Goal: Ask a question: Seek information or help from site administrators or community

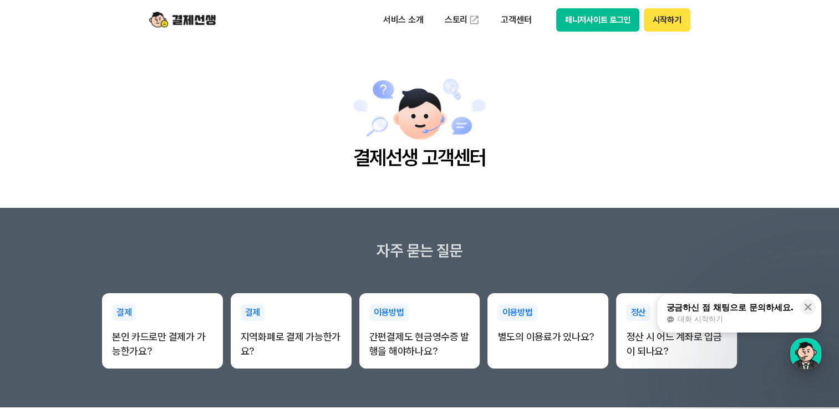
click at [811, 357] on div "button" at bounding box center [805, 353] width 31 height 31
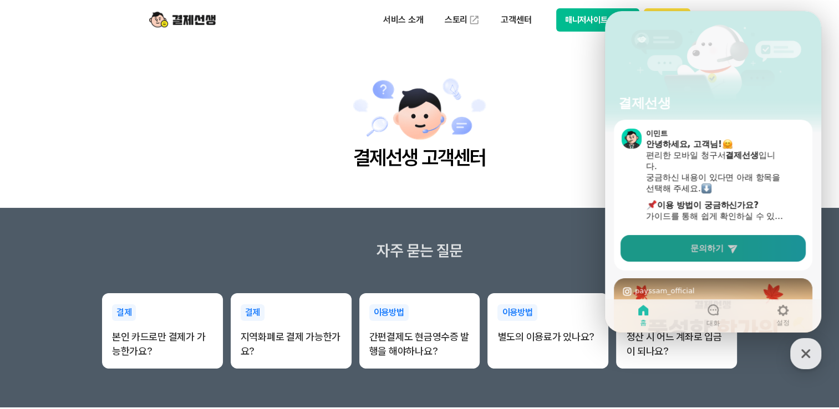
scroll to position [251, 0]
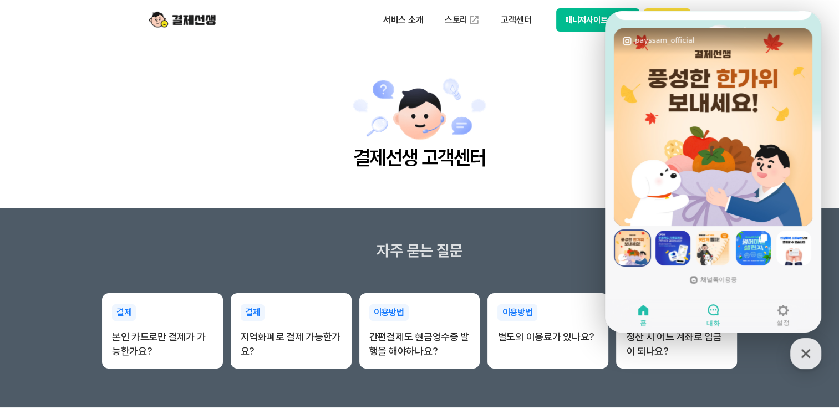
click at [706, 323] on span "대화" at bounding box center [712, 323] width 13 height 9
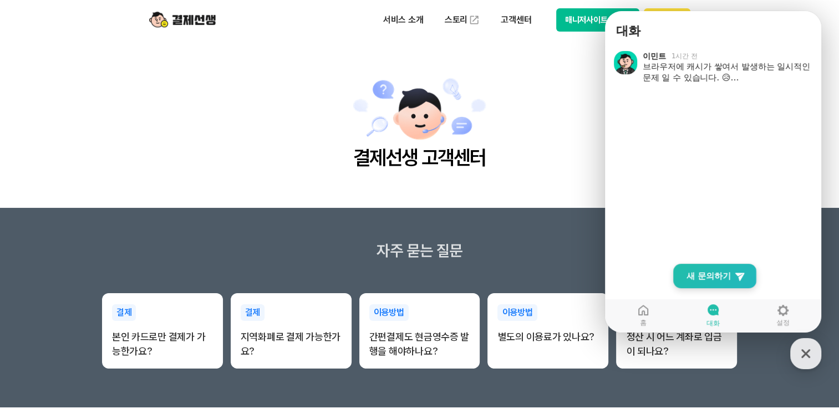
click at [723, 279] on span "새 문의하기" at bounding box center [708, 275] width 44 height 11
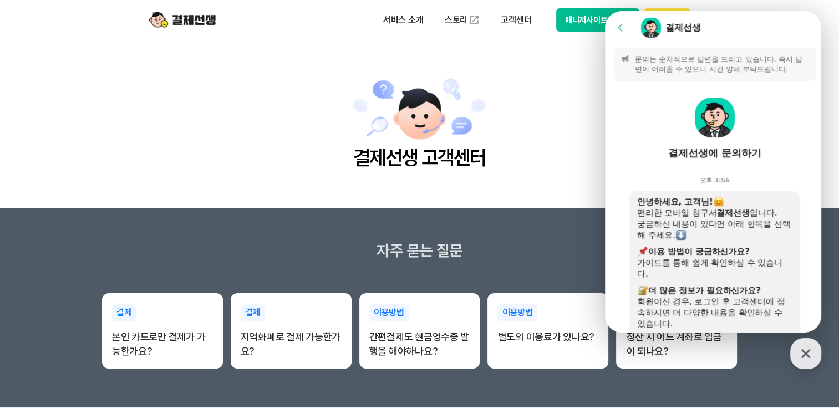
scroll to position [385, 0]
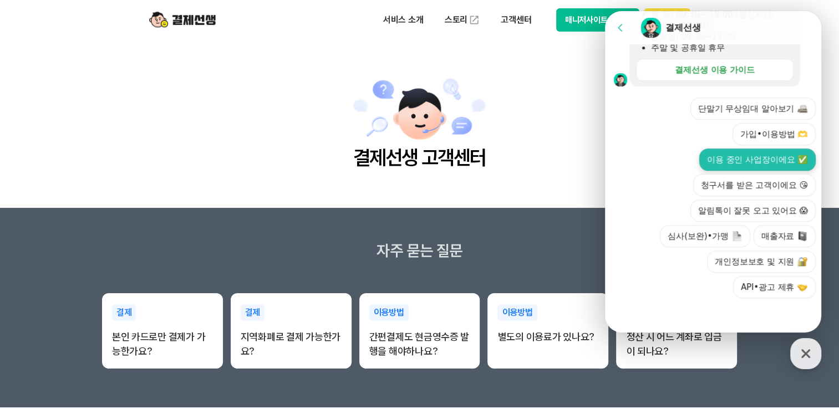
click at [757, 156] on button "이용 중인 사업장이에요 ✅" at bounding box center [757, 160] width 116 height 22
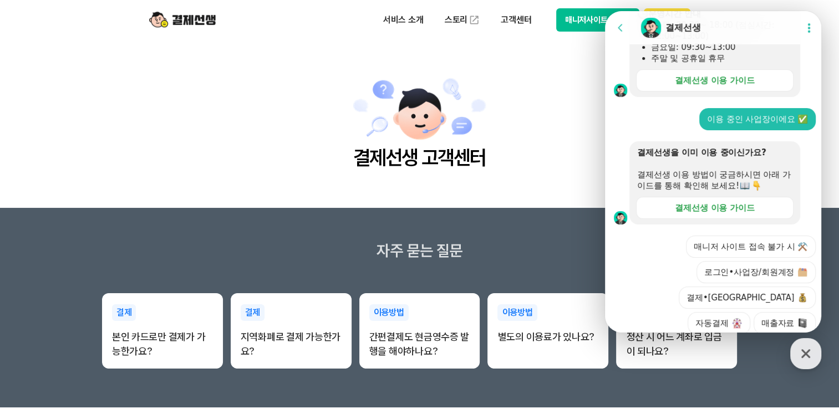
scroll to position [461, 0]
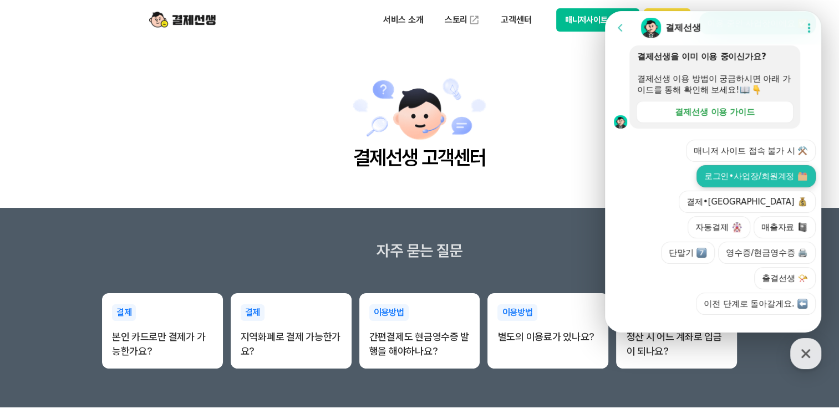
click at [770, 187] on button "로그인•사업장/회원계정" at bounding box center [755, 176] width 119 height 22
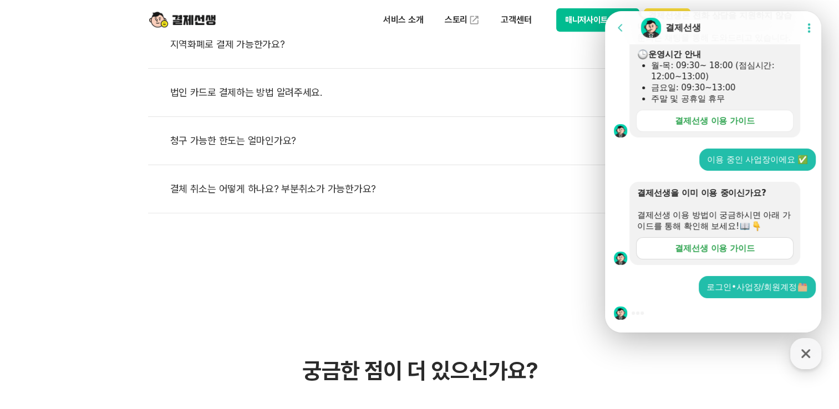
scroll to position [499, 0]
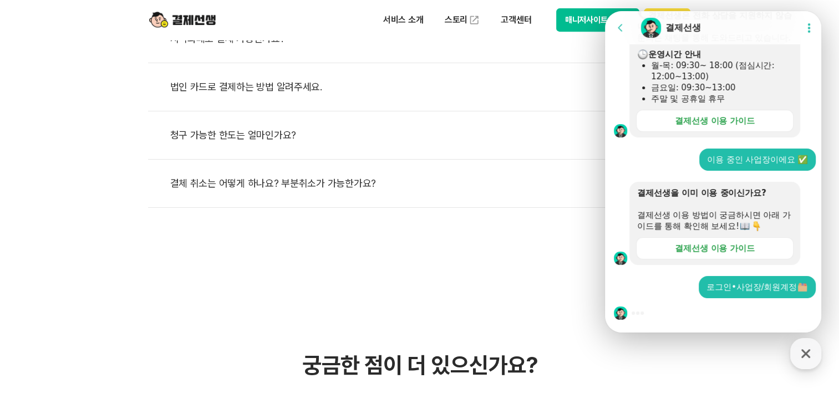
click at [686, 313] on div at bounding box center [714, 313] width 219 height 30
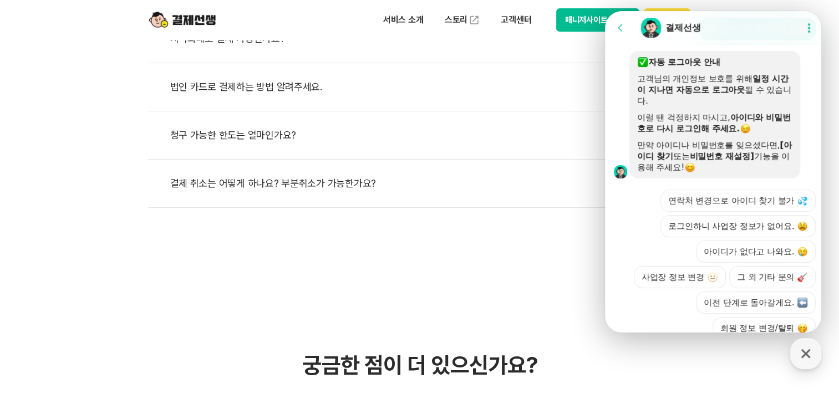
scroll to position [681, 0]
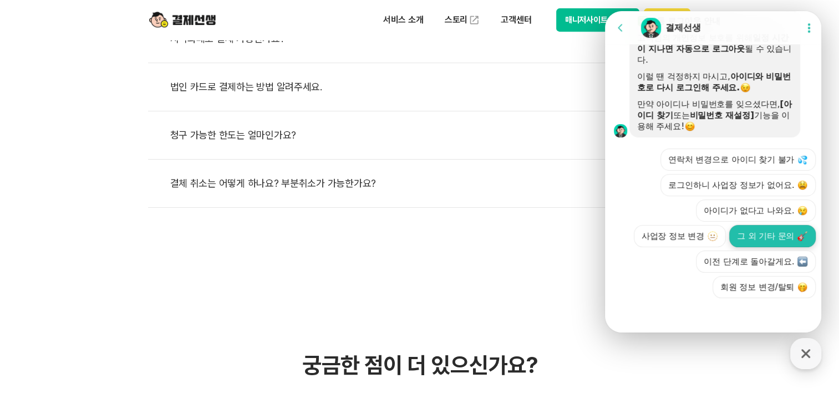
click at [773, 241] on button "그 외 기타 문의" at bounding box center [772, 236] width 86 height 22
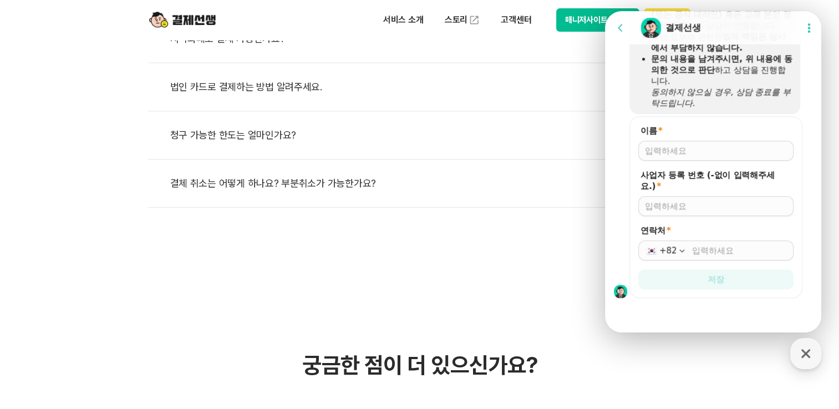
scroll to position [885, 0]
click at [696, 150] on input "이름 *" at bounding box center [716, 150] width 142 height 11
type input "r"
type input "김미진"
click at [702, 254] on input "연락처 *" at bounding box center [739, 250] width 95 height 11
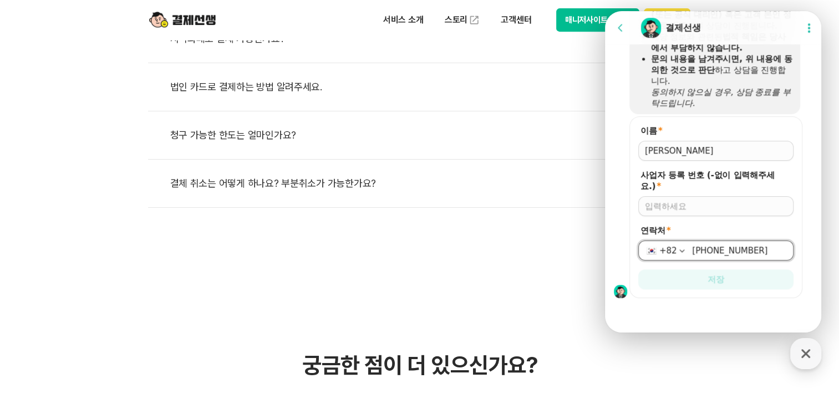
type input "010-3719-0227"
click at [683, 205] on input "사업자 등록 번호 (-없이 입력해주세요.) *" at bounding box center [716, 206] width 142 height 11
click at [687, 201] on div at bounding box center [715, 206] width 155 height 20
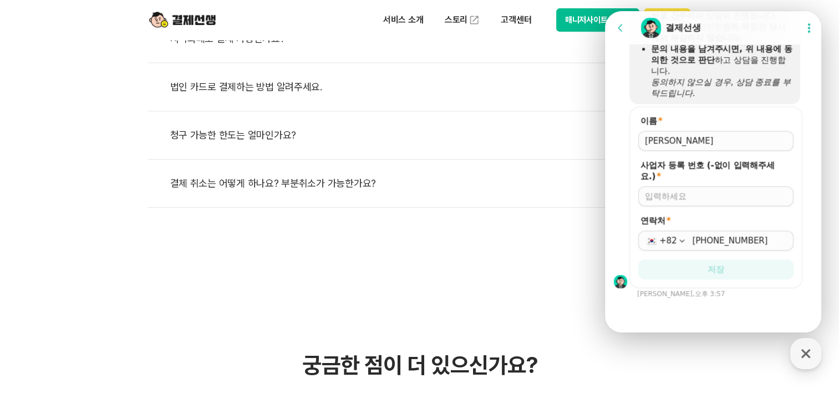
scroll to position [895, 0]
click at [682, 194] on input "사업자 등록 번호 (-없이 입력해주세요.) *" at bounding box center [716, 196] width 142 height 11
drag, startPoint x: 692, startPoint y: 196, endPoint x: 668, endPoint y: 197, distance: 24.4
click at [668, 197] on input "1219928" at bounding box center [716, 196] width 142 height 11
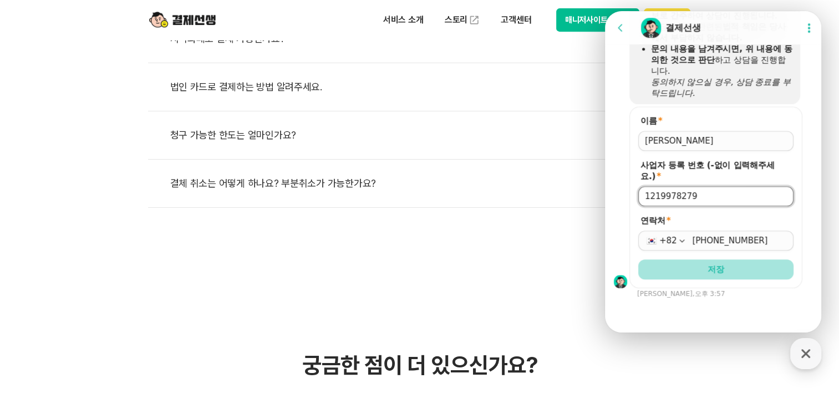
type input "1219978279"
click at [770, 268] on button "저장" at bounding box center [715, 269] width 155 height 20
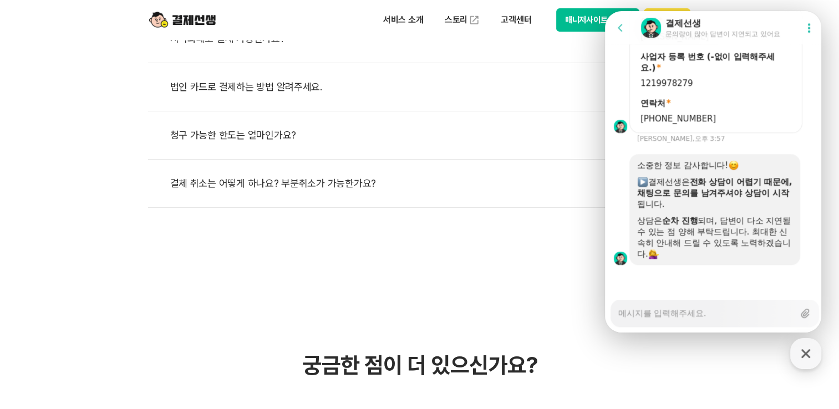
scroll to position [665, 0]
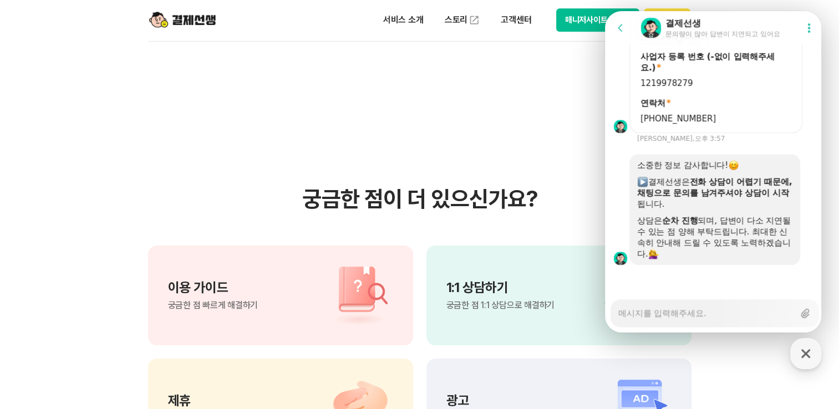
click at [696, 316] on textarea "Messenger Input Textarea" at bounding box center [706, 309] width 176 height 19
type textarea "x"
type textarea "t"
type textarea "x"
type textarea "tk"
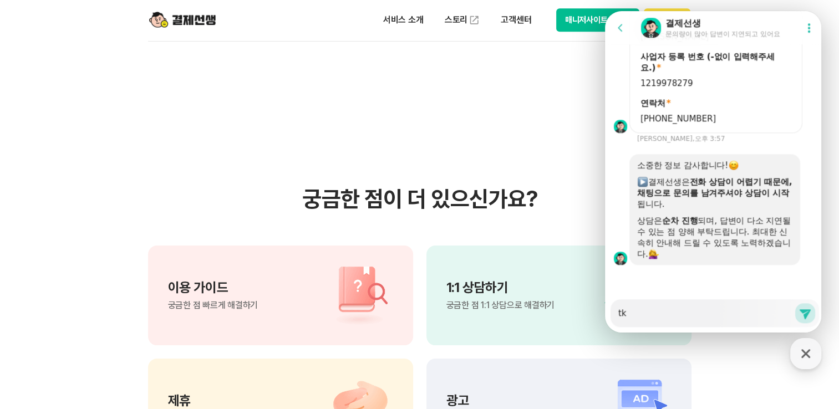
type textarea "x"
type textarea "tkd"
type textarea "x"
type textarea "tkdl"
type textarea "x"
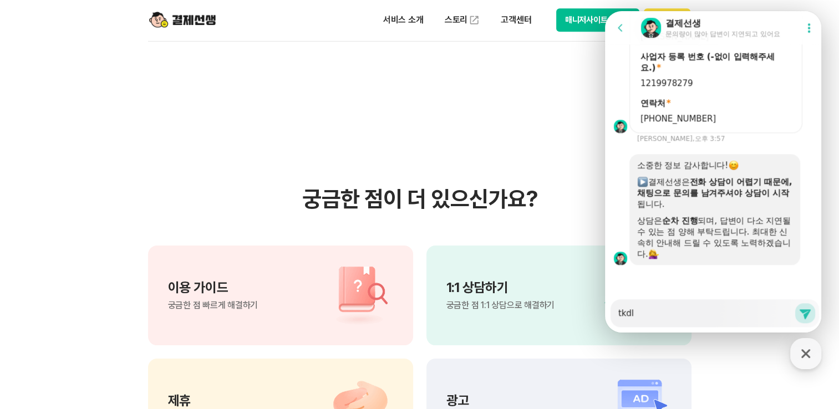
type textarea "tkd"
type textarea "x"
type textarea "tk"
type textarea "x"
type textarea "t"
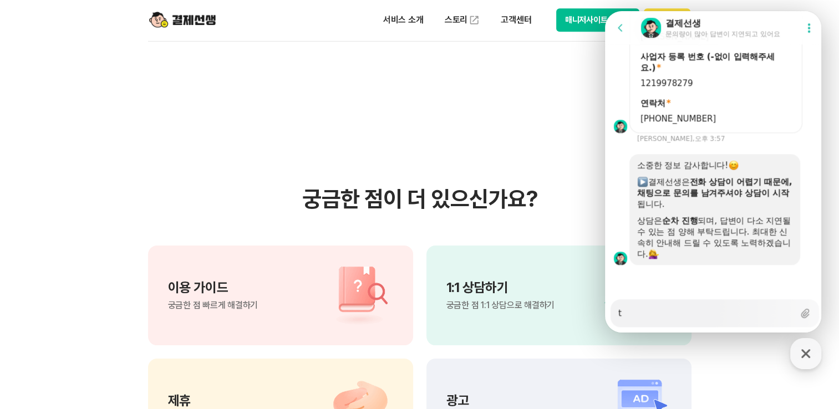
type textarea "x"
type textarea "ㅅ"
type textarea "x"
type textarea "사"
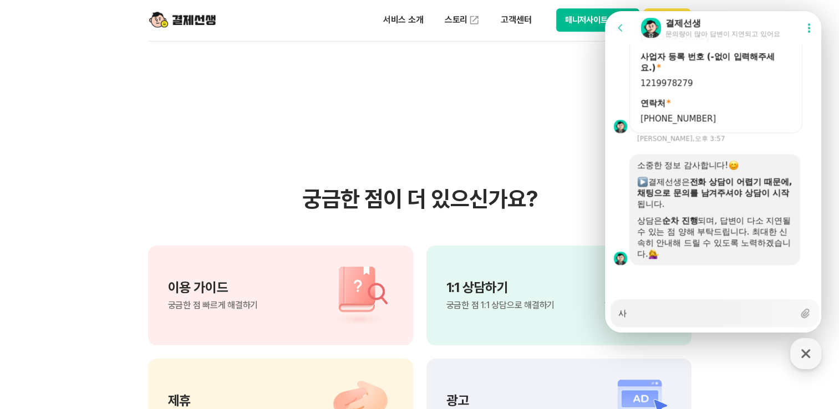
type textarea "x"
type textarea "상"
type textarea "x"
type textarea "사이"
type textarea "x"
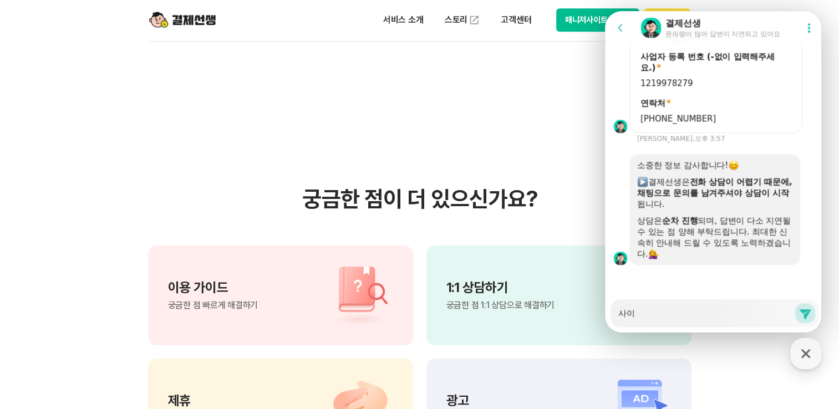
type textarea "사잍"
type textarea "x"
type textarea "사이트"
type textarea "x"
type textarea "사이트"
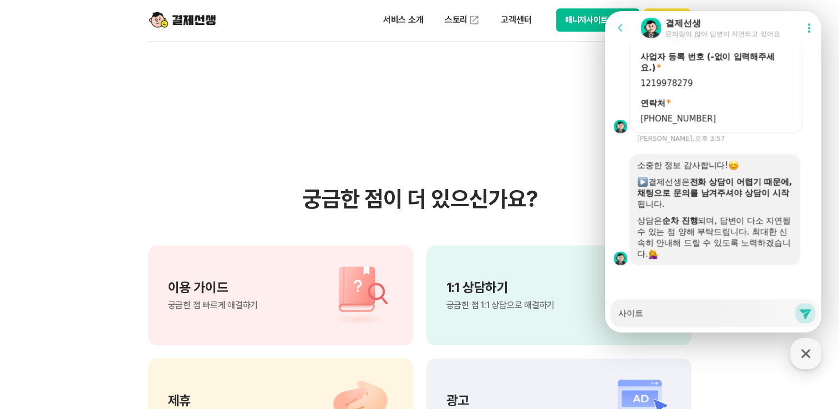
type textarea "x"
type textarea "사이트 ㅈ"
type textarea "x"
type textarea "사이트 저"
type textarea "x"
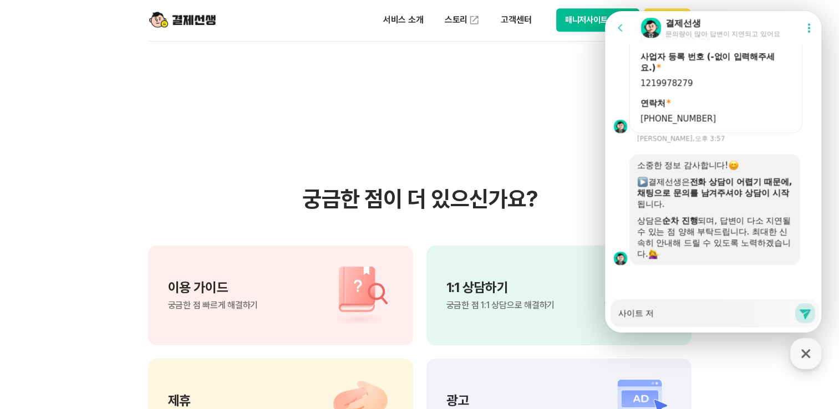
type textarea "사이트 접"
type textarea "x"
type textarea "사이트 접소"
type textarea "x"
type textarea "사이트 접속"
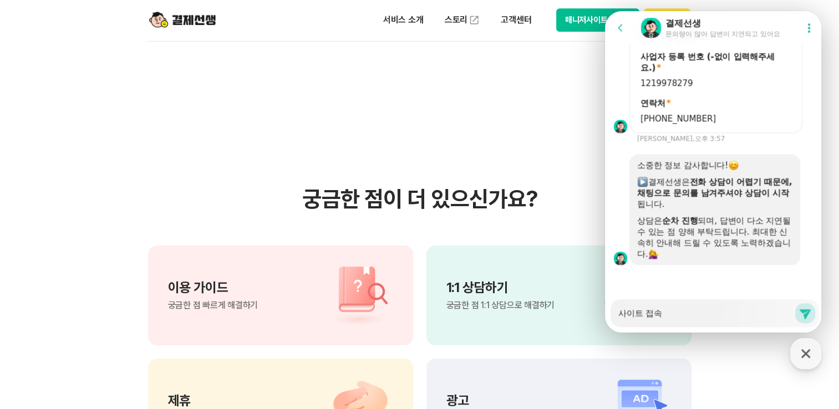
type textarea "x"
type textarea "사이트 접속ㅇ"
type textarea "x"
type textarea "사이트 접속이"
type textarea "x"
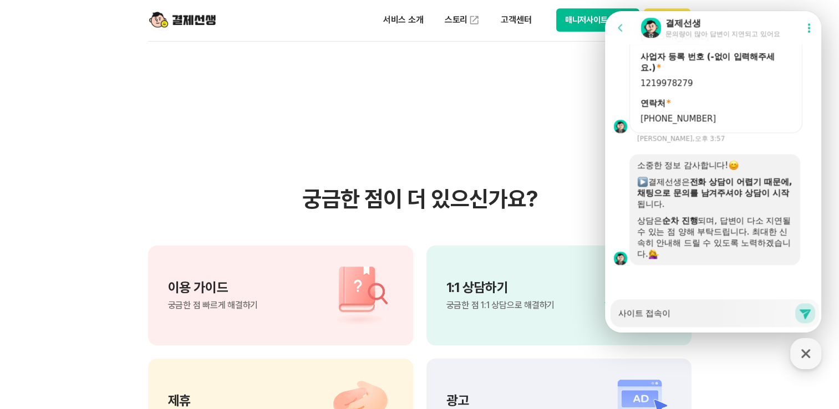
type textarea "사이트 접속이"
type textarea "x"
type textarea "사이트 접속이 ㄷ"
type textarea "x"
type textarea "사이트 접속이 도"
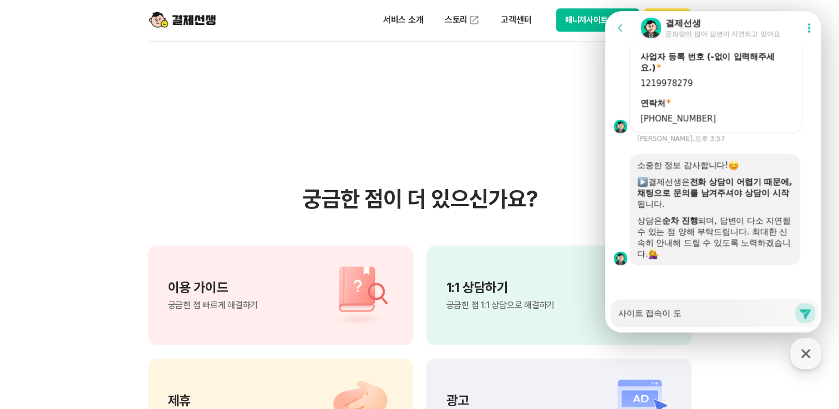
type textarea "x"
type textarea "사이트 접속이 되"
type textarea "x"
type textarea "사이트 접속이 됮"
type textarea "x"
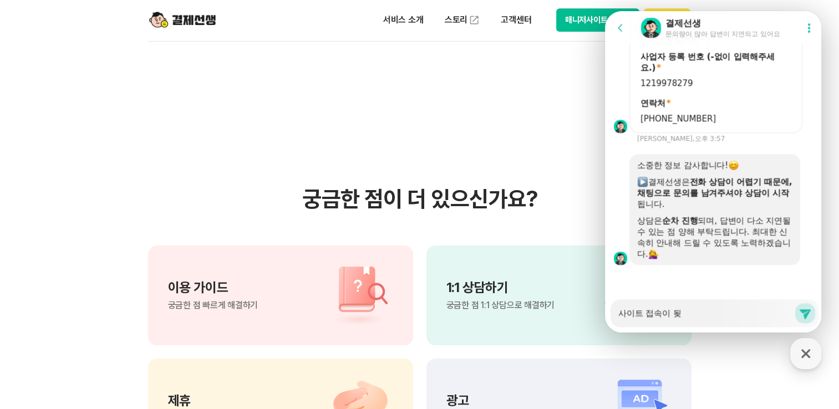
type textarea "사이트 접속이 되지"
type textarea "x"
type textarea "사이트 접속이 되지"
type textarea "x"
type textarea "사이트 접속이 되지 ㅇ"
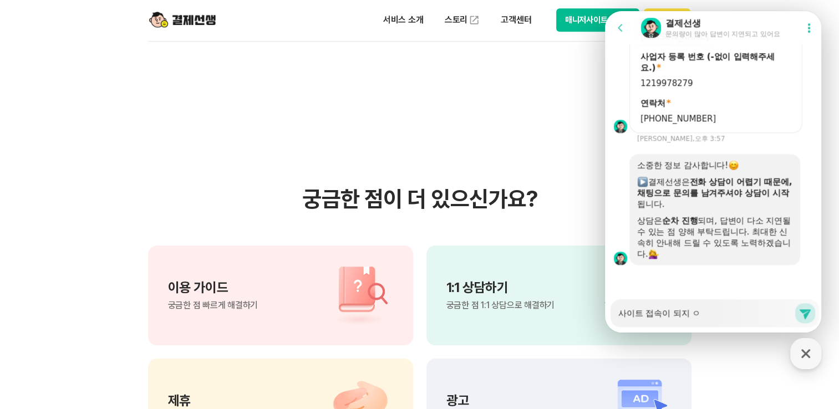
type textarea "x"
type textarea "사이트 접속이 되지 아"
type textarea "x"
type textarea "사이트 접속이 되지 안"
type textarea "x"
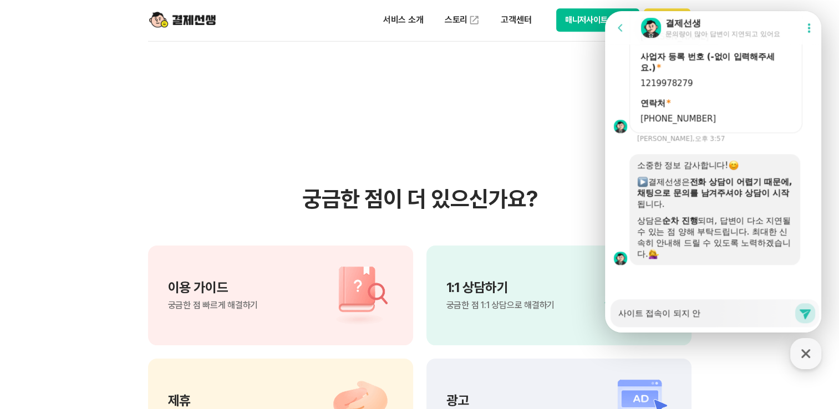
type textarea "사이트 접속이 되지 않"
type textarea "x"
type textarea "사이트 접속이 되지 않ㅅ"
type textarea "x"
type textarea "사이트 접속이 되지 않스"
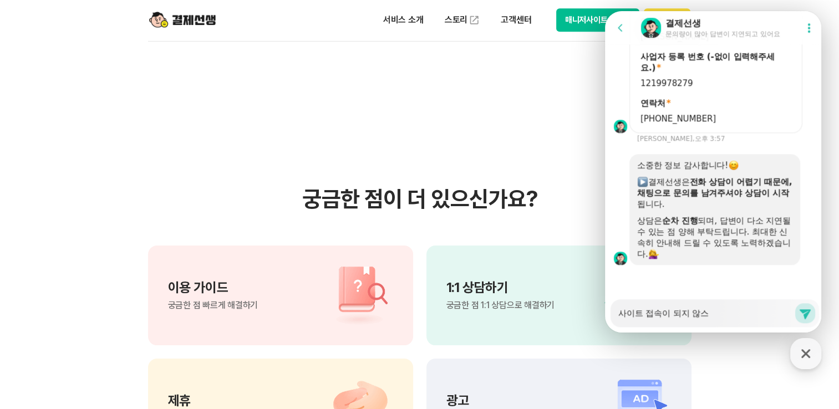
type textarea "x"
type textarea "사이트 접속이 되지 않습"
type textarea "x"
type textarea "사이트 접속이 되지 않습ㄴ"
type textarea "x"
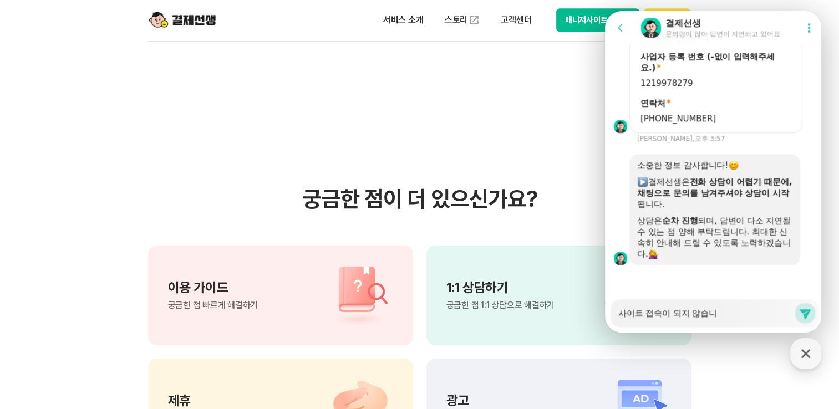
type textarea "사이트 접속이 되지 않습닏"
type textarea "x"
type textarea "사이트 접속이 되지 않습니다"
type textarea "x"
type textarea "사이트 접속이 되지 않습니다."
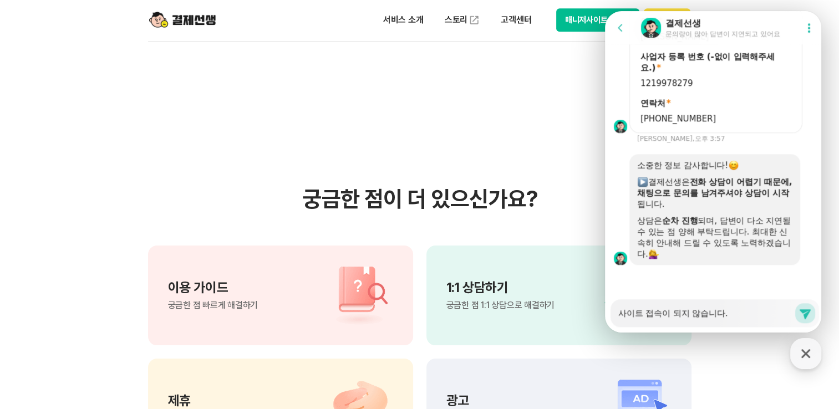
type textarea "x"
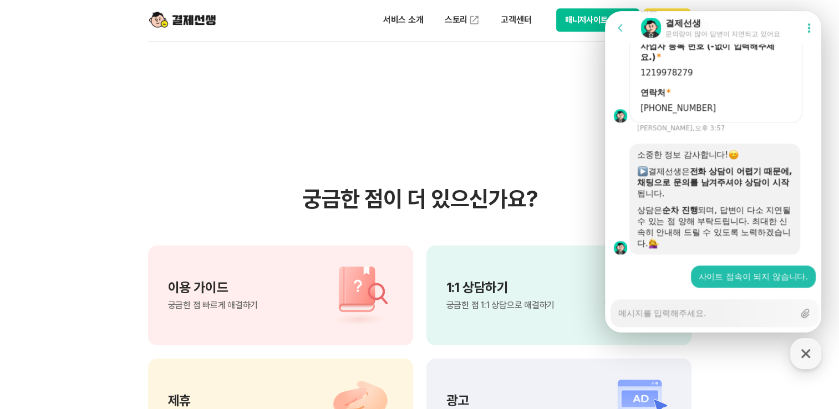
scroll to position [1028, 0]
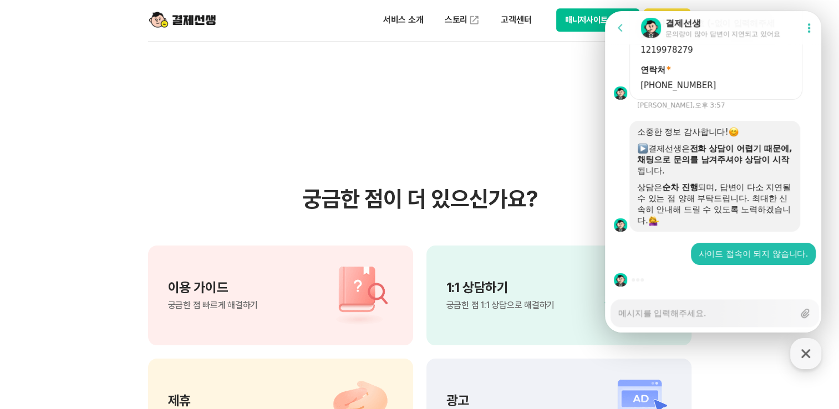
type textarea "x"
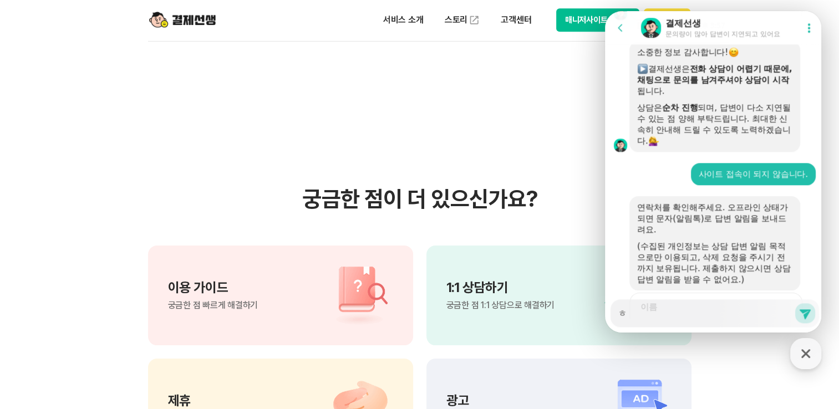
type textarea "호"
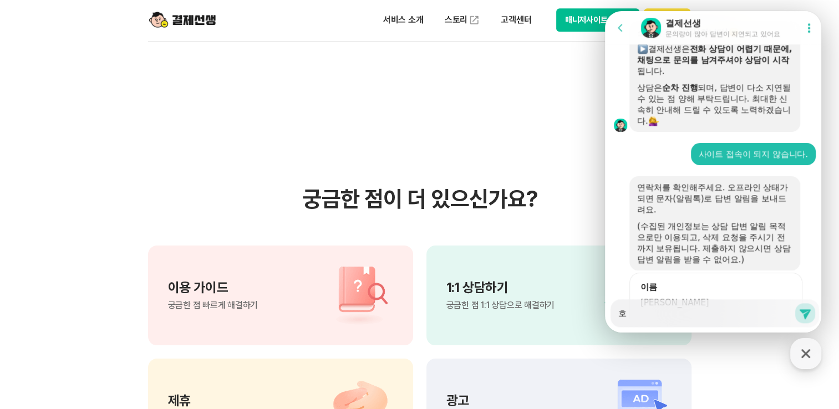
type textarea "x"
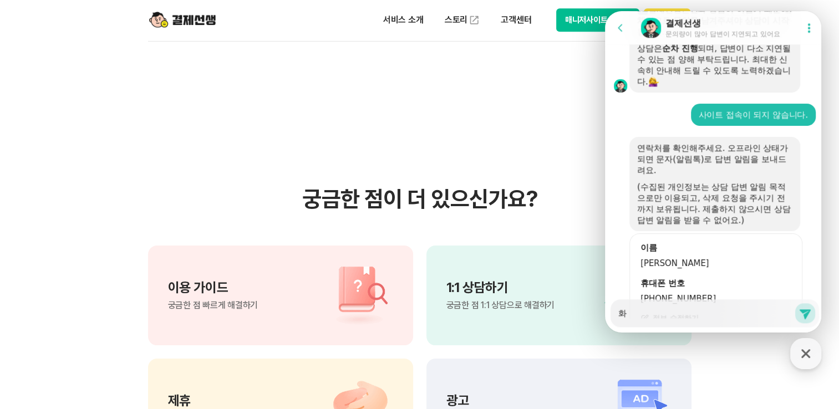
type textarea "확"
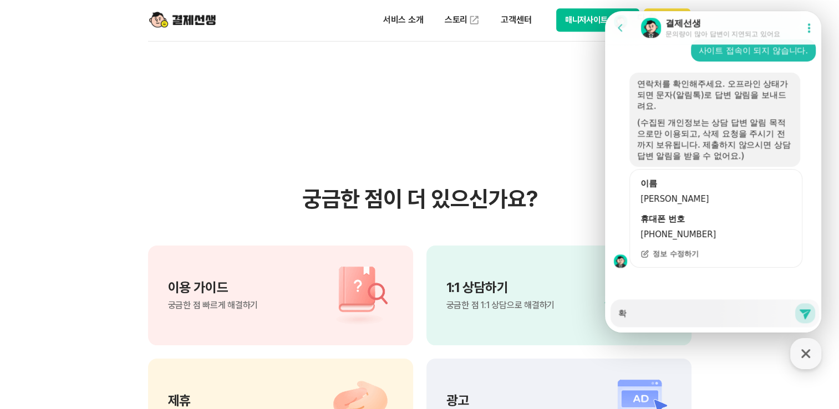
type textarea "x"
type textarea "확ㅇ"
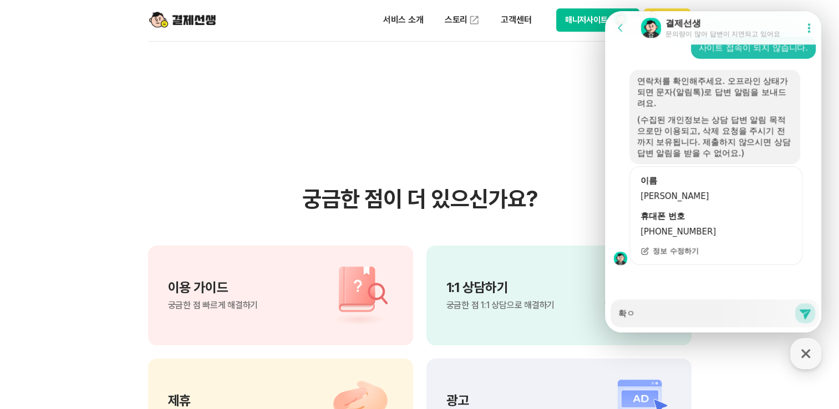
type textarea "x"
type textarea "확이"
type textarea "x"
type textarea "확인"
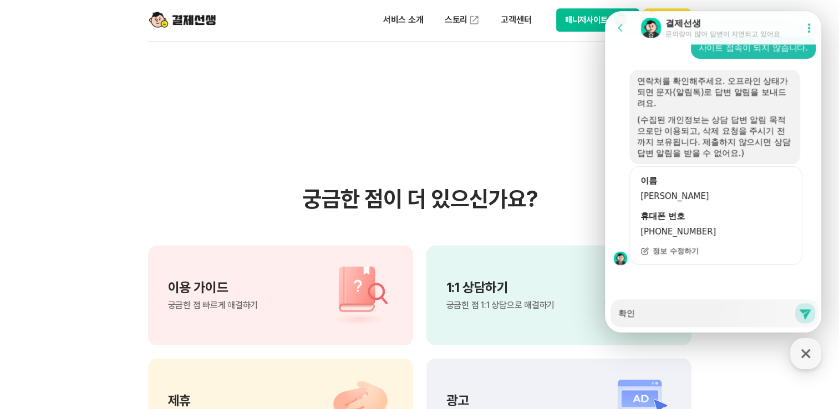
type textarea "x"
type textarea "확인 ㅂ"
type textarea "x"
type textarea "확인 부"
type textarea "x"
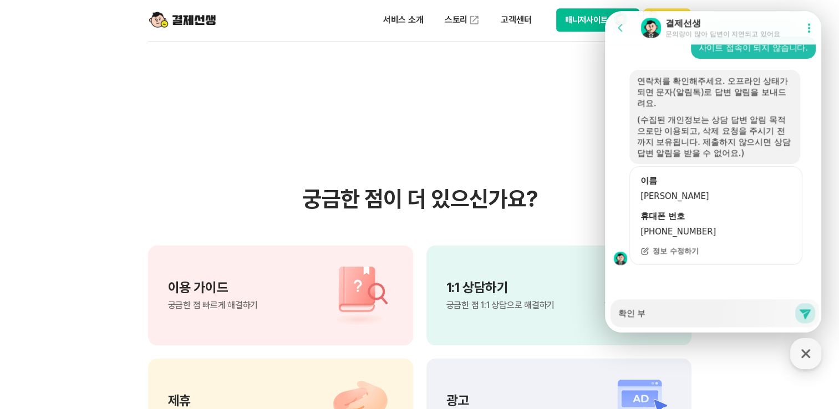
type textarea "확인 붙"
type textarea "x"
type textarea "확인 부타"
type textarea "x"
type textarea "확인 부탁"
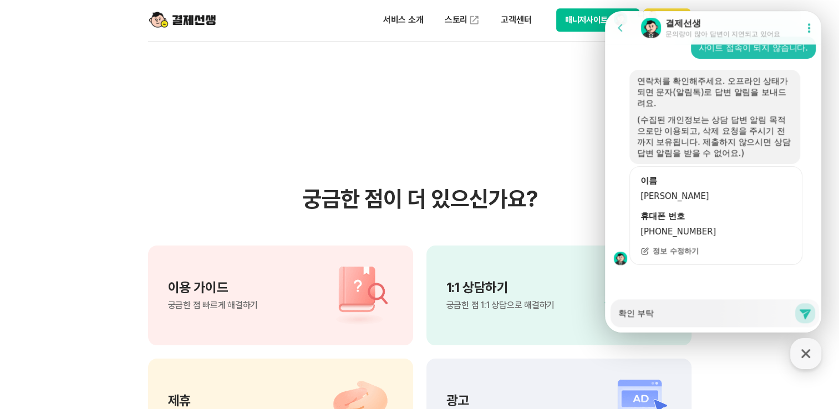
type textarea "x"
type textarea "확인 부탁ㄷ"
type textarea "x"
type textarea "확인 부탁드"
type textarea "x"
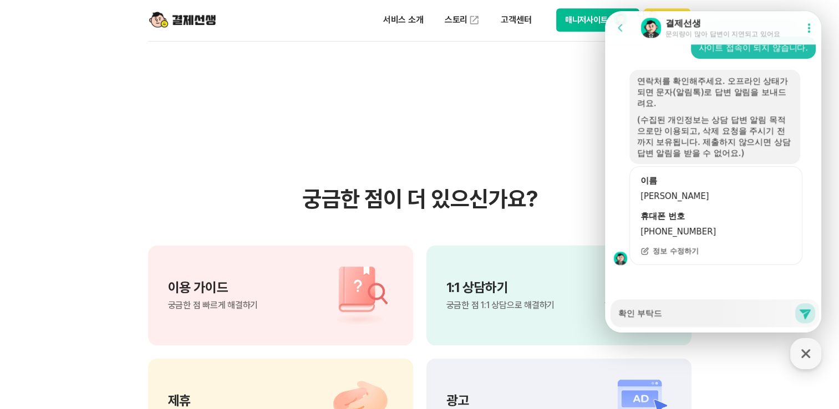
type textarea "확인 부탁들"
type textarea "x"
type textarea "확인 부탁드려"
type textarea "x"
type textarea "확인 부탁드령"
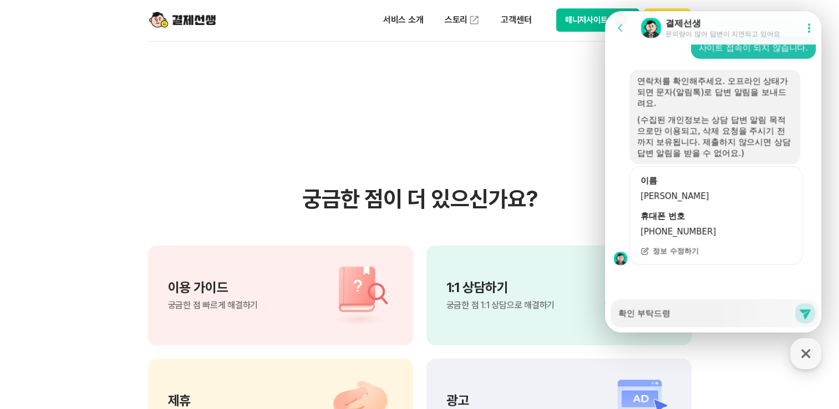
type textarea "x"
type textarea "확인 부탁드려요"
type textarea "x"
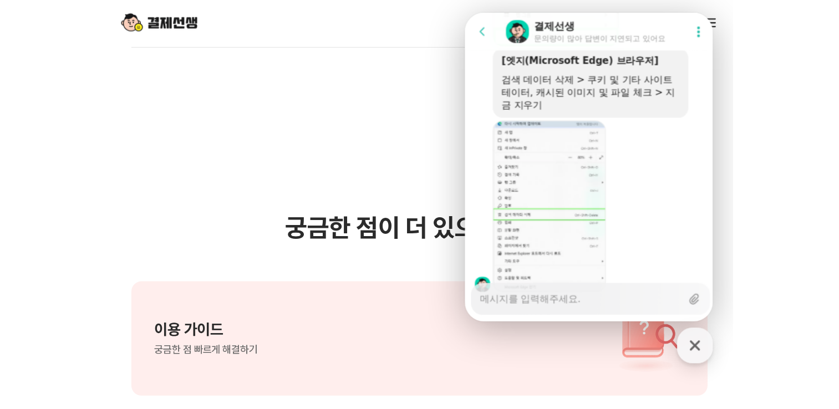
scroll to position [2113, 0]
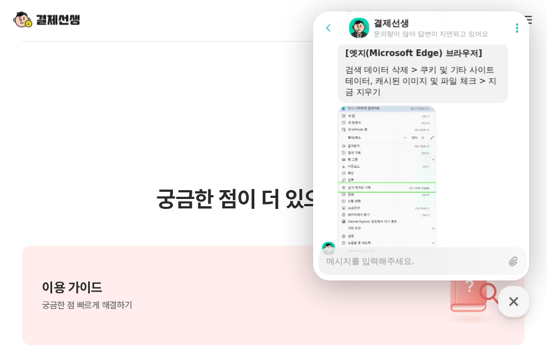
type textarea "x"
